Goal: Transaction & Acquisition: Purchase product/service

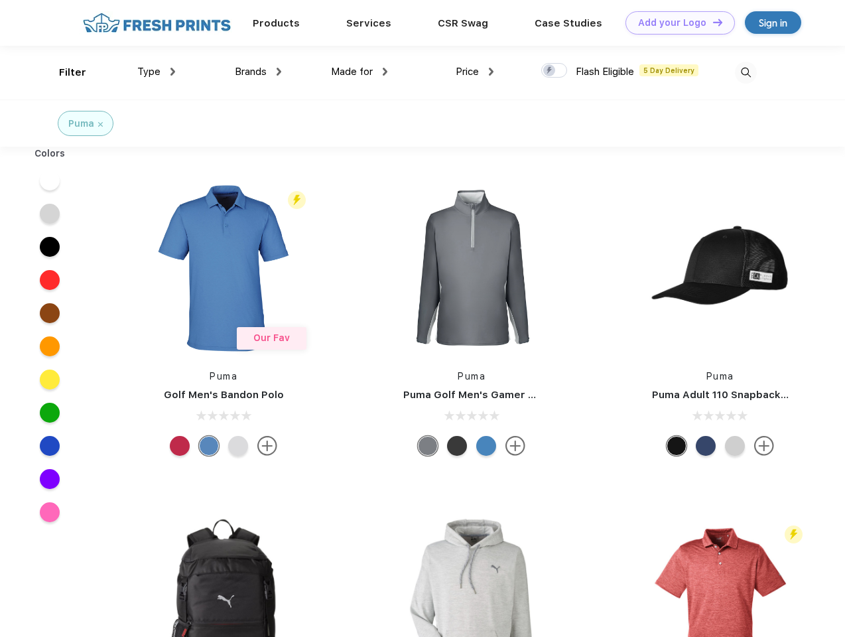
click at [675, 23] on link "Add your Logo Design Tool" at bounding box center [679, 22] width 109 height 23
click at [0, 0] on div "Design Tool" at bounding box center [0, 0] width 0 height 0
click at [712, 22] on link "Add your Logo Design Tool" at bounding box center [679, 22] width 109 height 23
click at [64, 72] on div "Filter" at bounding box center [72, 72] width 27 height 15
click at [157, 72] on span "Type" at bounding box center [148, 72] width 23 height 12
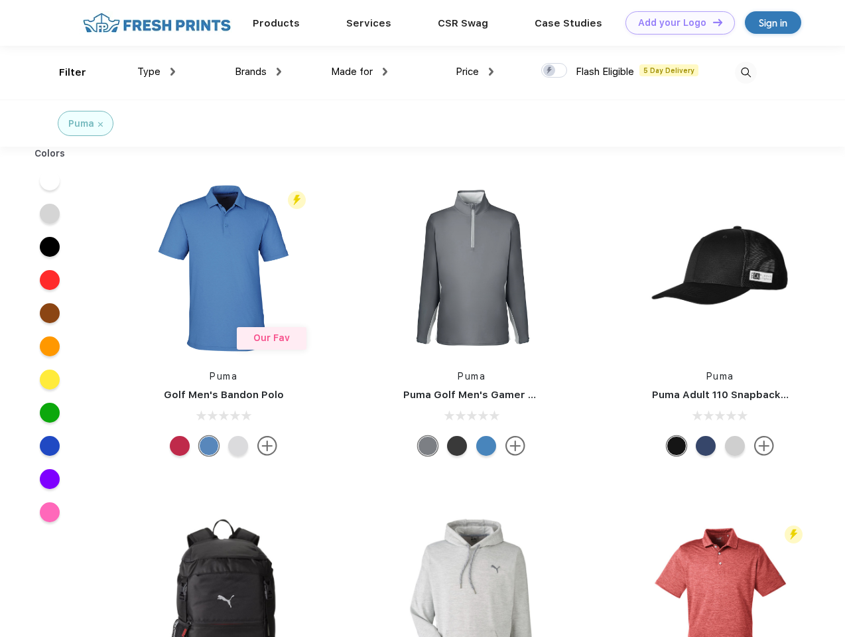
click at [258, 72] on span "Brands" at bounding box center [251, 72] width 32 height 12
click at [359, 72] on span "Made for" at bounding box center [352, 72] width 42 height 12
click at [475, 72] on span "Price" at bounding box center [467, 72] width 23 height 12
click at [554, 71] on div at bounding box center [554, 70] width 26 height 15
click at [550, 71] on input "checkbox" at bounding box center [545, 66] width 9 height 9
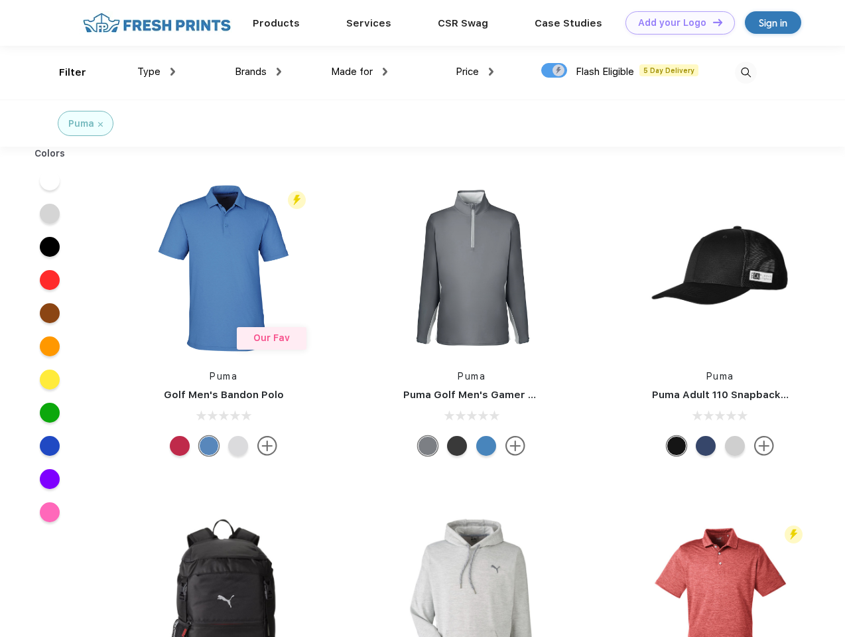
click at [745, 72] on img at bounding box center [746, 73] width 22 height 22
